Goal: Task Accomplishment & Management: Manage account settings

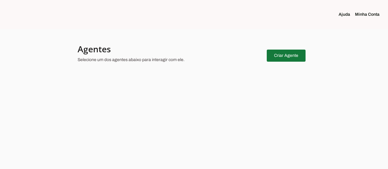
click at [275, 56] on span at bounding box center [286, 56] width 39 height 15
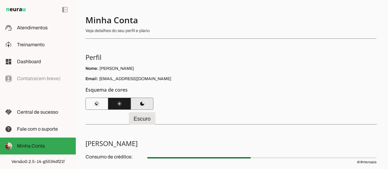
click at [137, 104] on span at bounding box center [142, 104] width 23 height 15
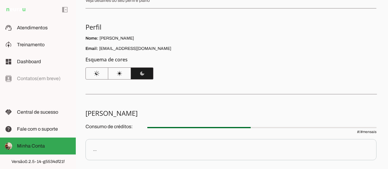
scroll to position [61, 0]
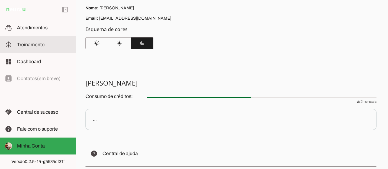
click at [41, 47] on slot at bounding box center [44, 44] width 54 height 7
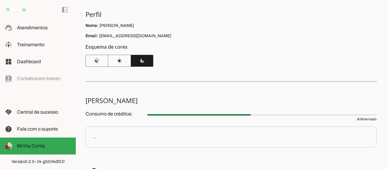
scroll to position [73, 0]
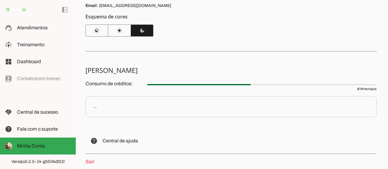
click at [94, 109] on div "..." at bounding box center [95, 107] width 4 height 6
click at [142, 95] on div "Consumo de créditos: # / # mensais ..." at bounding box center [230, 98] width 291 height 38
click at [158, 74] on h5 "[PERSON_NAME]" at bounding box center [228, 70] width 286 height 8
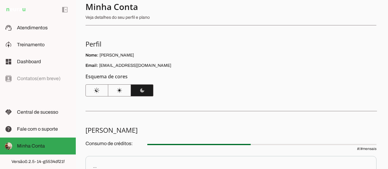
scroll to position [13, 0]
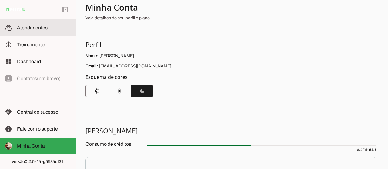
click at [35, 30] on slot at bounding box center [44, 27] width 54 height 7
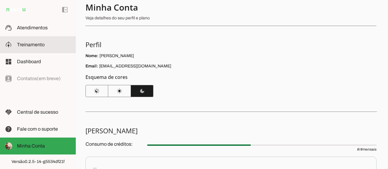
click at [37, 45] on span "Treinamento" at bounding box center [31, 44] width 28 height 5
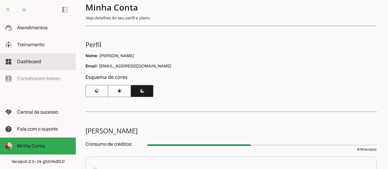
click at [38, 59] on span "Dashboard" at bounding box center [29, 61] width 24 height 5
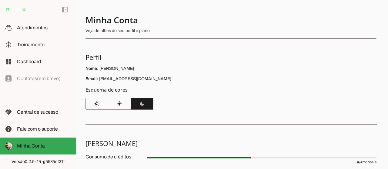
scroll to position [30, 0]
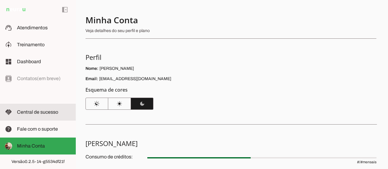
click at [56, 110] on span "Central de sucesso" at bounding box center [37, 112] width 41 height 5
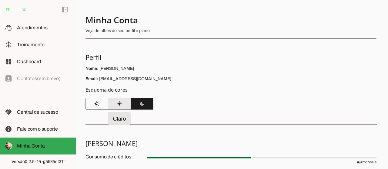
drag, startPoint x: 119, startPoint y: 106, endPoint x: 124, endPoint y: 107, distance: 4.7
click at [120, 106] on span at bounding box center [119, 104] width 23 height 15
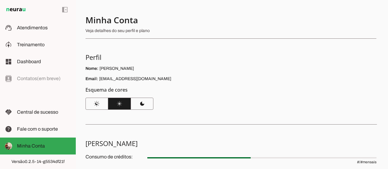
click at [245, 99] on section "Minha Conta Veja detalhes do seu perfil e plano Perfil Nome: Rubens Lessa Email…" at bounding box center [230, 62] width 291 height 95
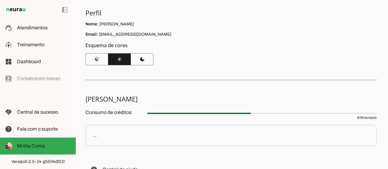
scroll to position [61, 0]
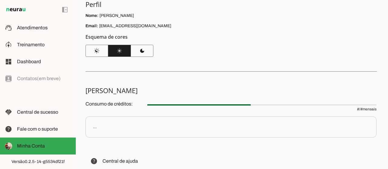
scroll to position [61, 0]
